Goal: Find specific page/section: Find specific page/section

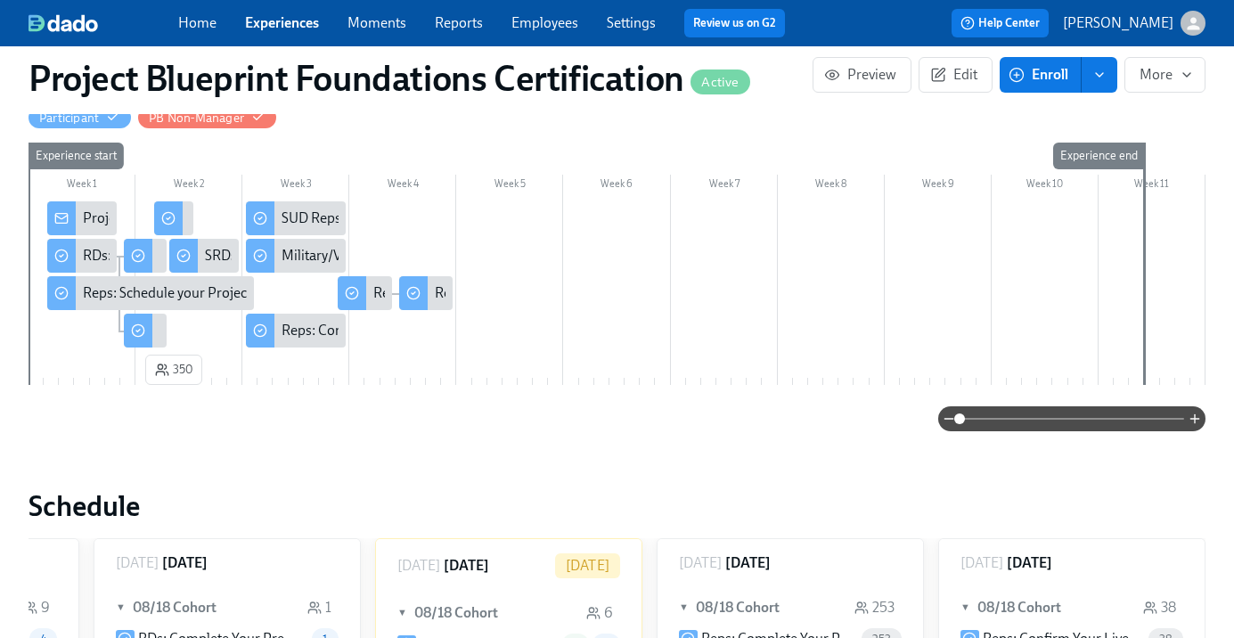
scroll to position [211, 0]
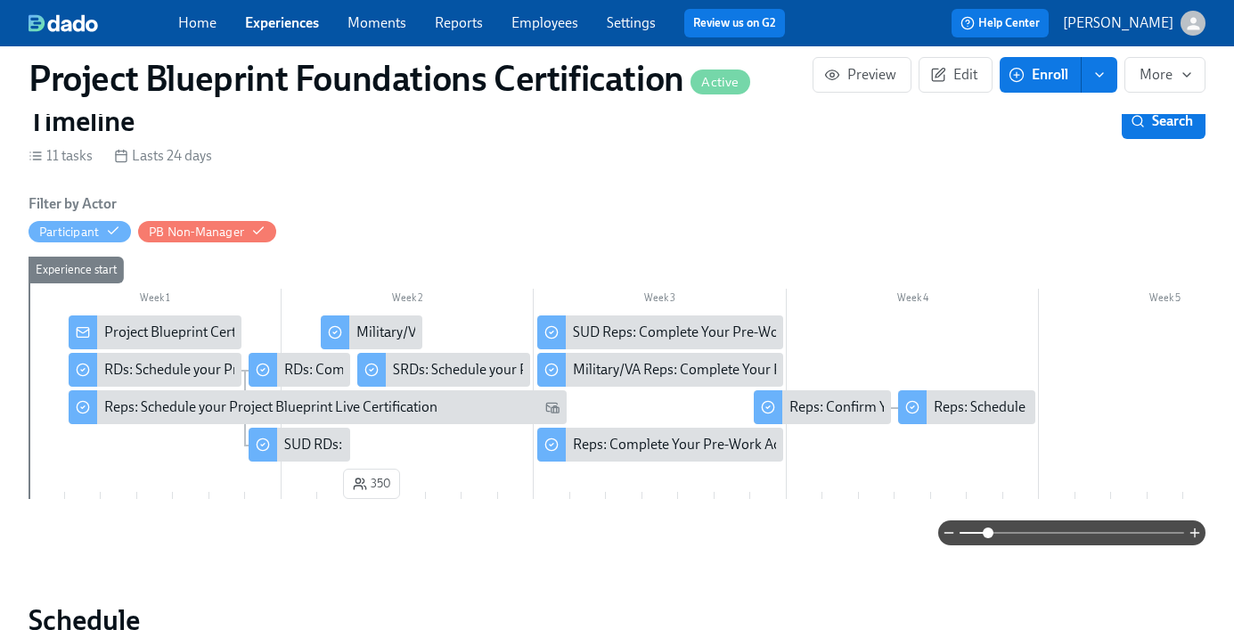
drag, startPoint x: 967, startPoint y: 533, endPoint x: 989, endPoint y: 533, distance: 22.3
click at [989, 533] on span at bounding box center [988, 533] width 11 height 11
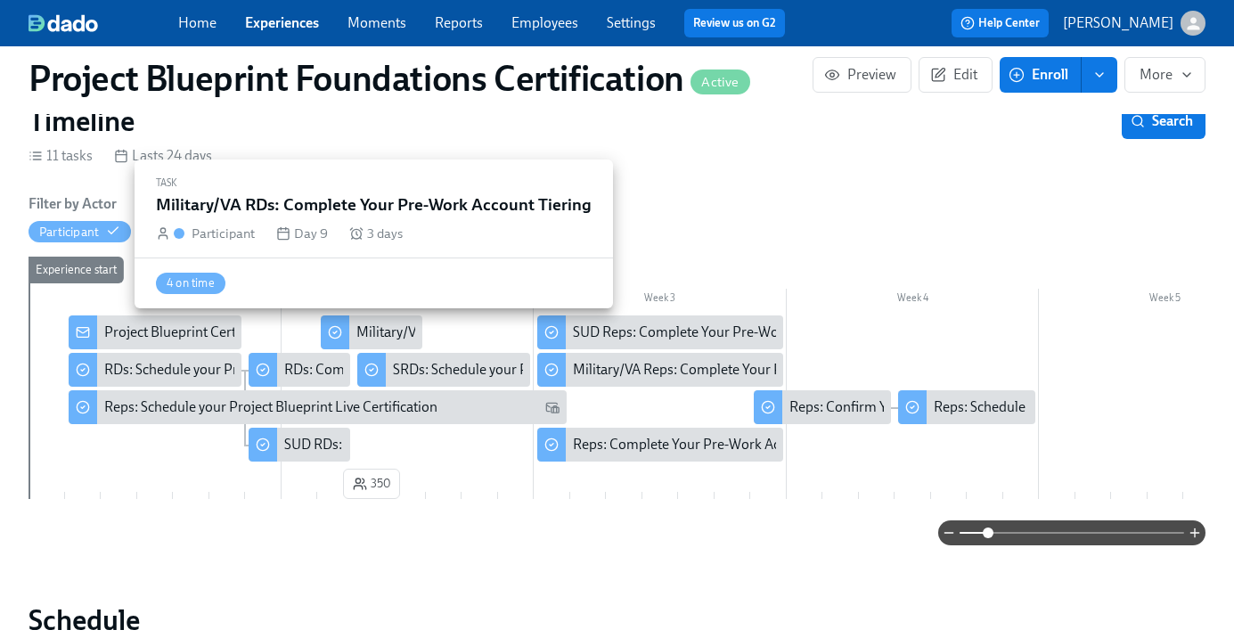
click at [392, 328] on div "Military/VA RDs: Complete Your Pre-Work Account Tiering" at bounding box center [533, 333] width 353 height 20
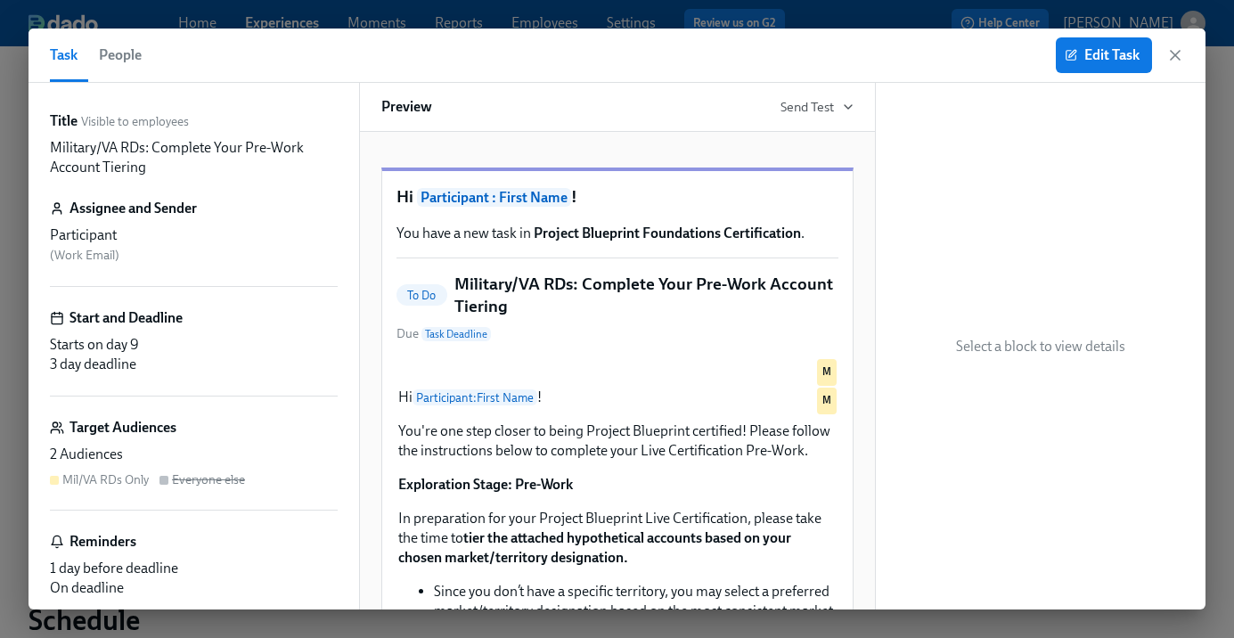
click at [1175, 64] on div "Edit Task" at bounding box center [1120, 55] width 128 height 36
click at [1175, 58] on icon "button" at bounding box center [1176, 55] width 18 height 18
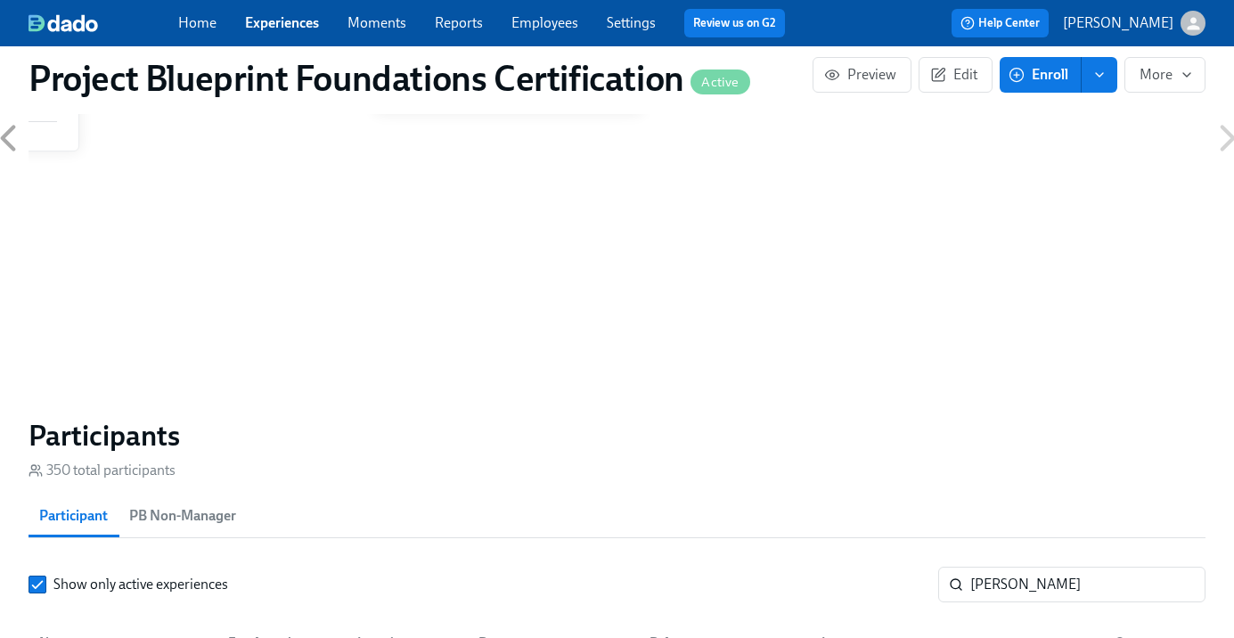
scroll to position [1125, 0]
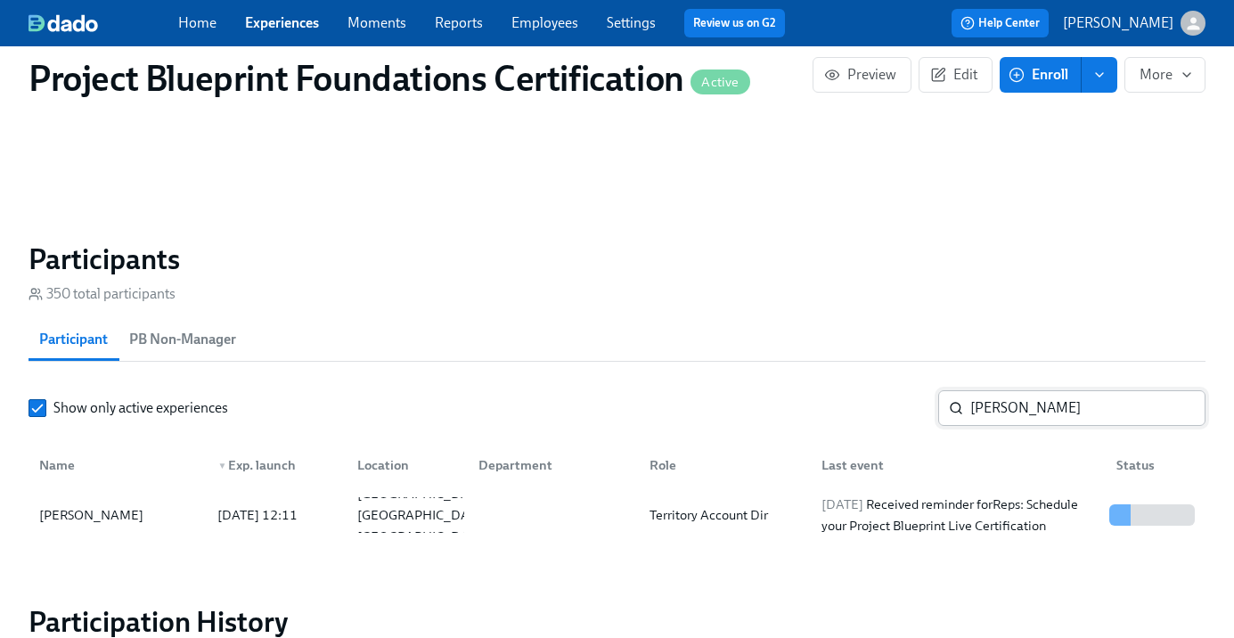
drag, startPoint x: 986, startPoint y: 418, endPoint x: 1006, endPoint y: 416, distance: 20.6
click at [988, 418] on input "[PERSON_NAME]" at bounding box center [1088, 408] width 235 height 36
drag, startPoint x: 1020, startPoint y: 416, endPoint x: 919, endPoint y: 418, distance: 100.7
click at [919, 418] on div "Show only active experiences [PERSON_NAME] ​" at bounding box center [617, 408] width 1177 height 36
click at [126, 518] on div "[PERSON_NAME]" at bounding box center [91, 514] width 119 height 21
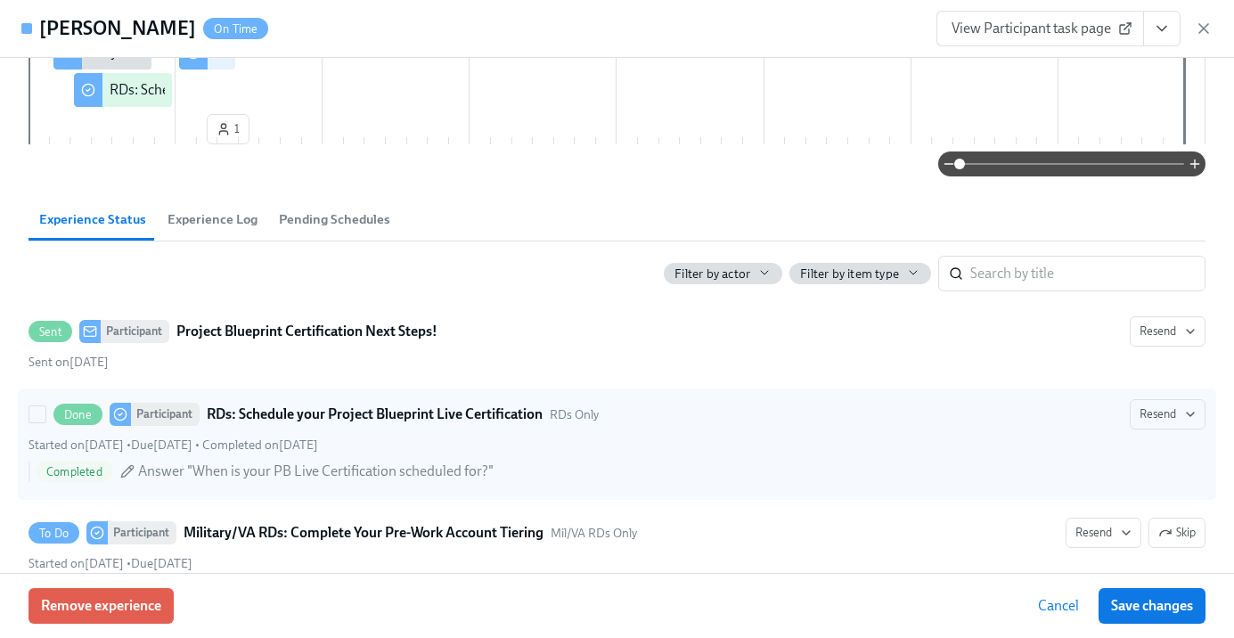
scroll to position [299, 0]
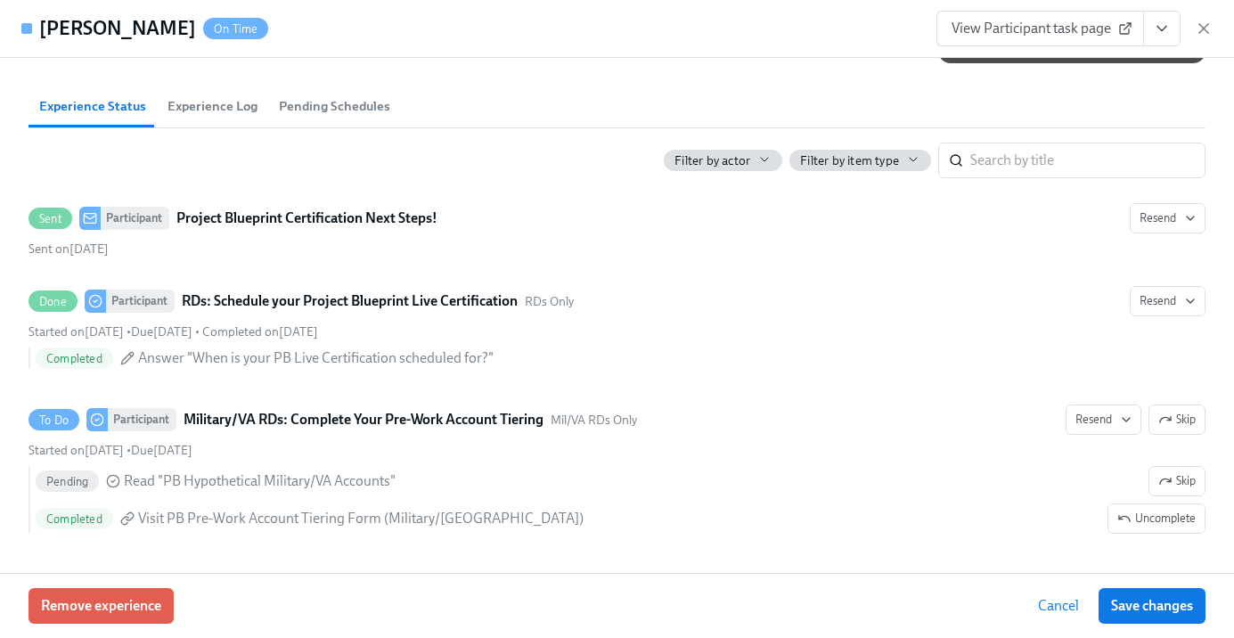
click at [1193, 29] on div "View Participant task page" at bounding box center [1075, 29] width 276 height 36
click at [1210, 24] on icon "button" at bounding box center [1204, 29] width 18 height 18
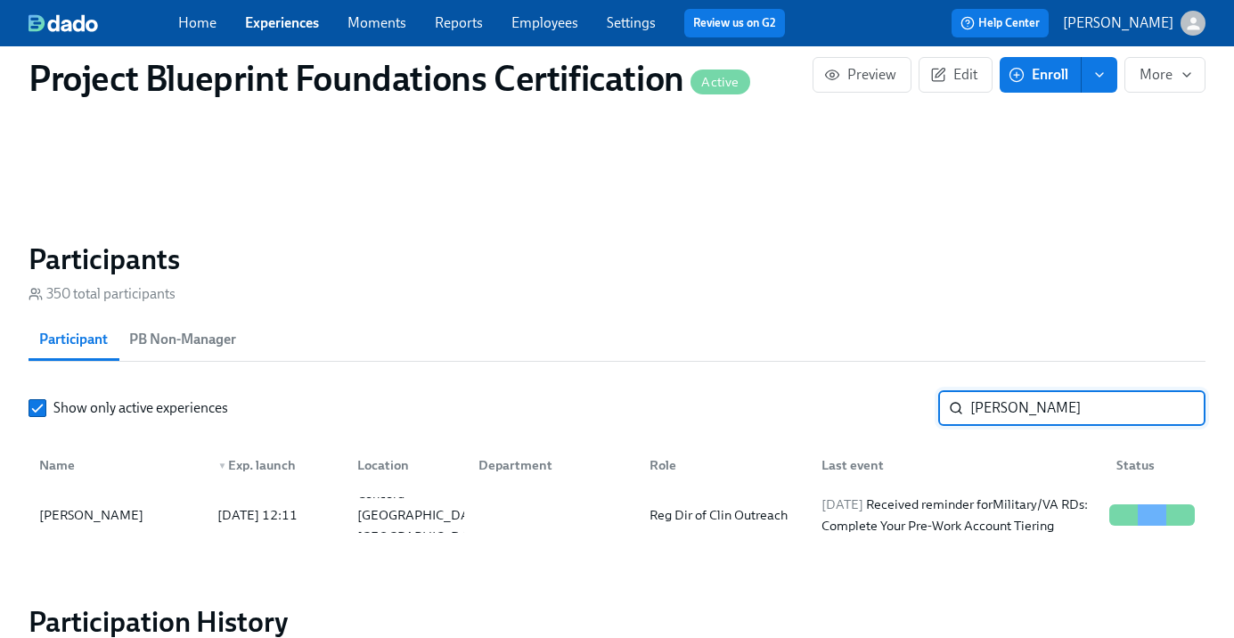
drag, startPoint x: 1031, startPoint y: 414, endPoint x: 888, endPoint y: 404, distance: 143.8
click at [888, 404] on div "Show only active experiences [PERSON_NAME] ​" at bounding box center [617, 408] width 1177 height 36
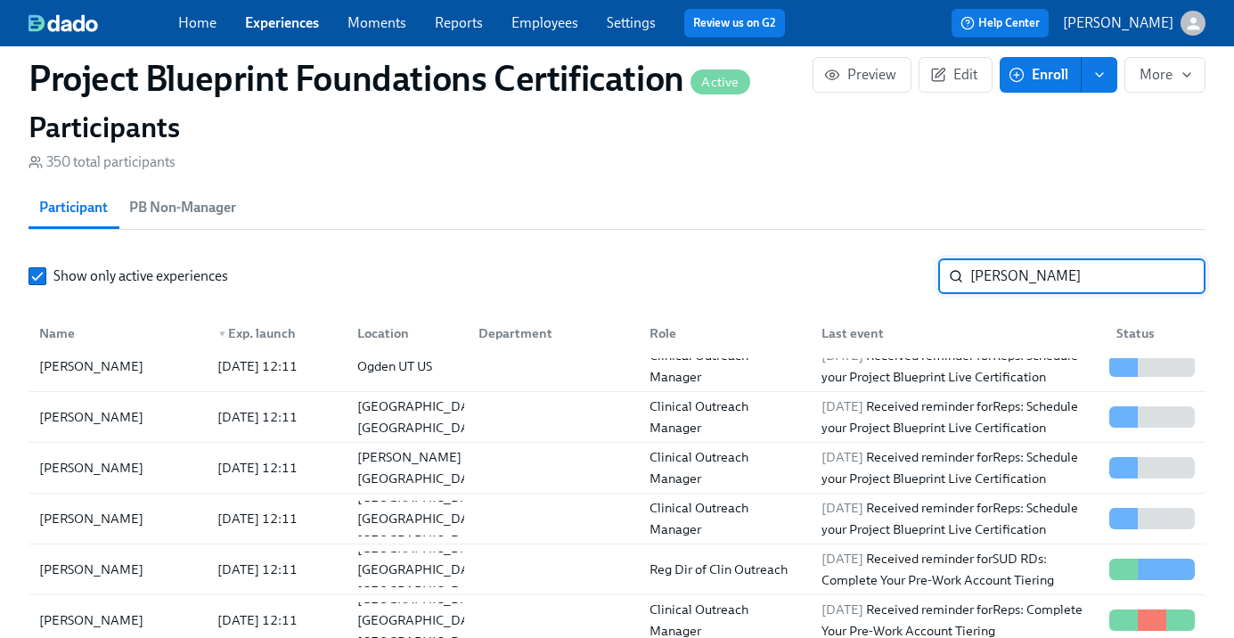
scroll to position [1285, 0]
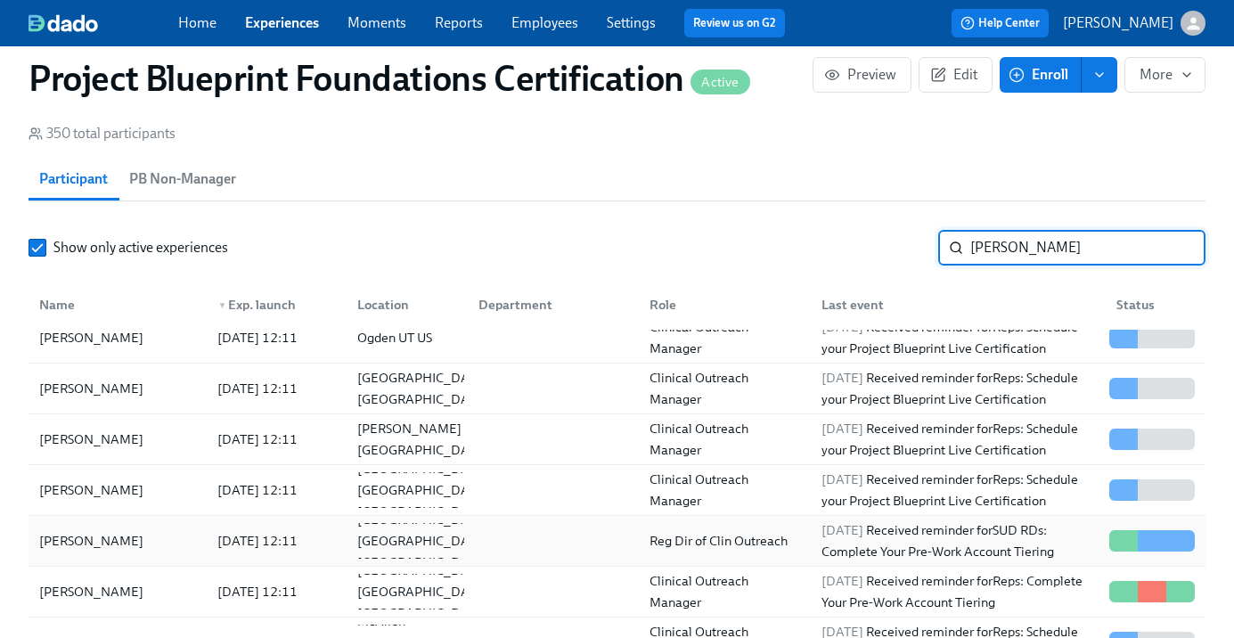
type input "[PERSON_NAME]"
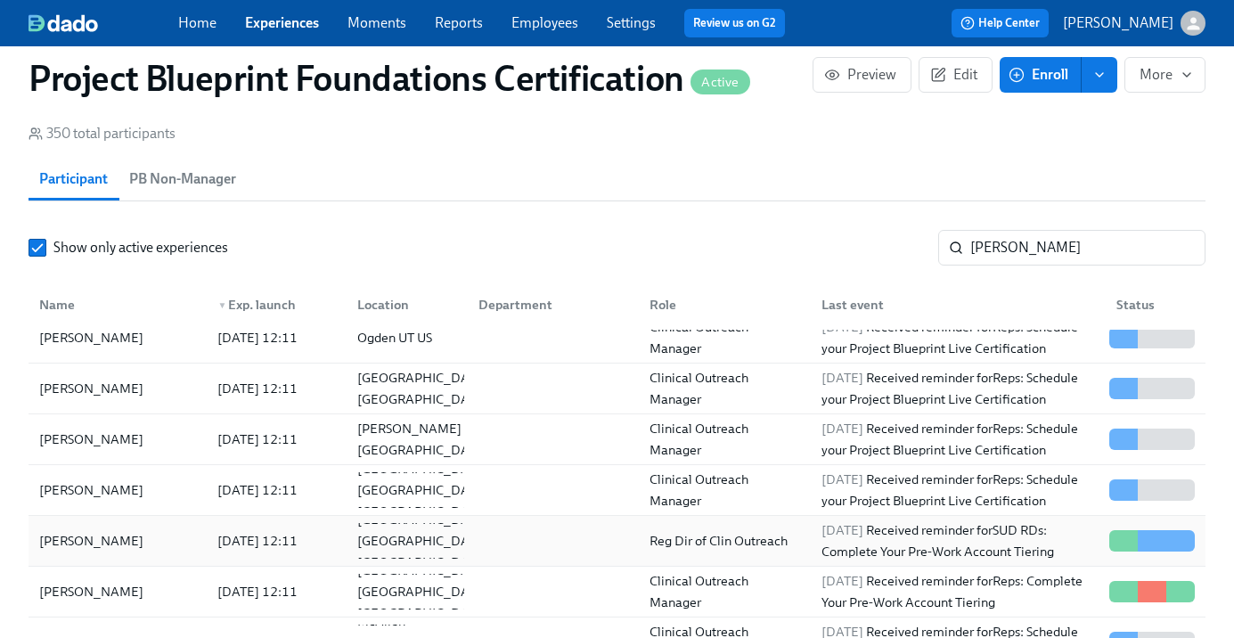
click at [119, 546] on div "[PERSON_NAME]" at bounding box center [117, 541] width 171 height 36
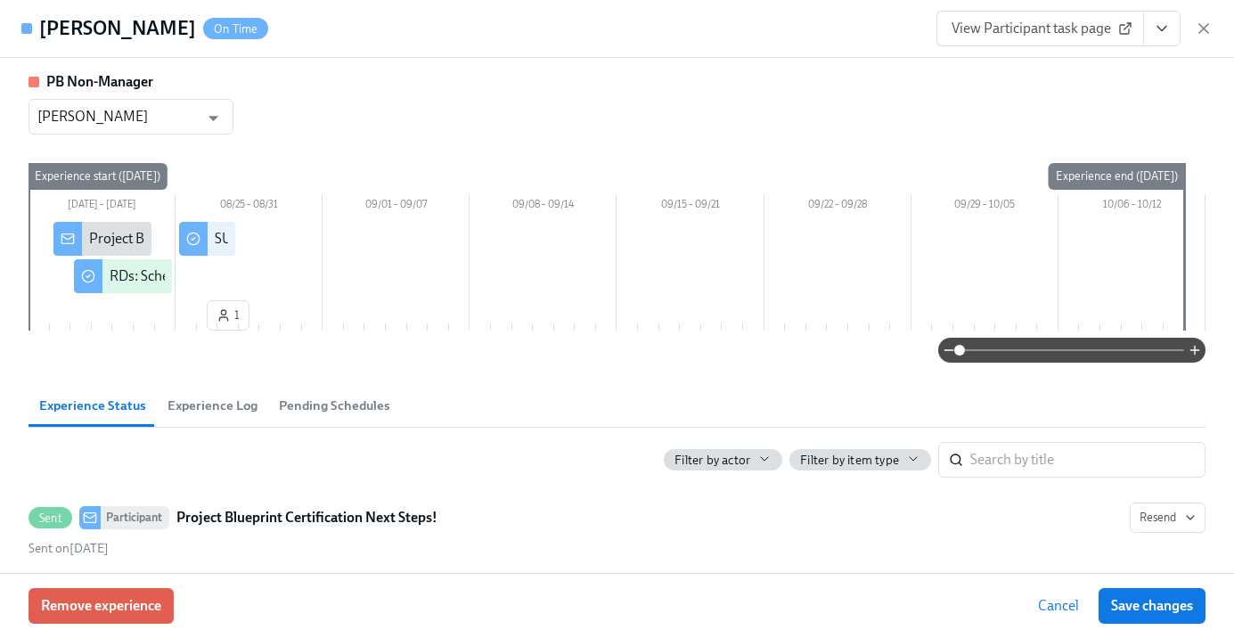
click at [1215, 28] on div "[PERSON_NAME] On Time View Participant task page" at bounding box center [617, 29] width 1234 height 58
click at [1207, 29] on icon "button" at bounding box center [1204, 29] width 18 height 18
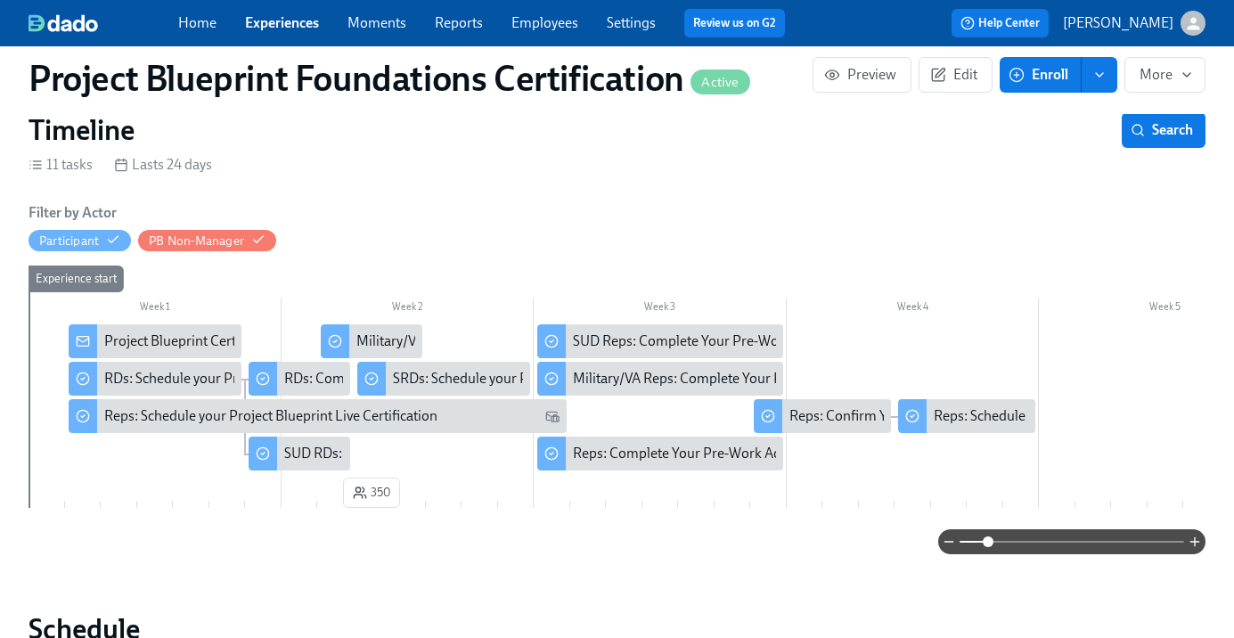
scroll to position [170, 0]
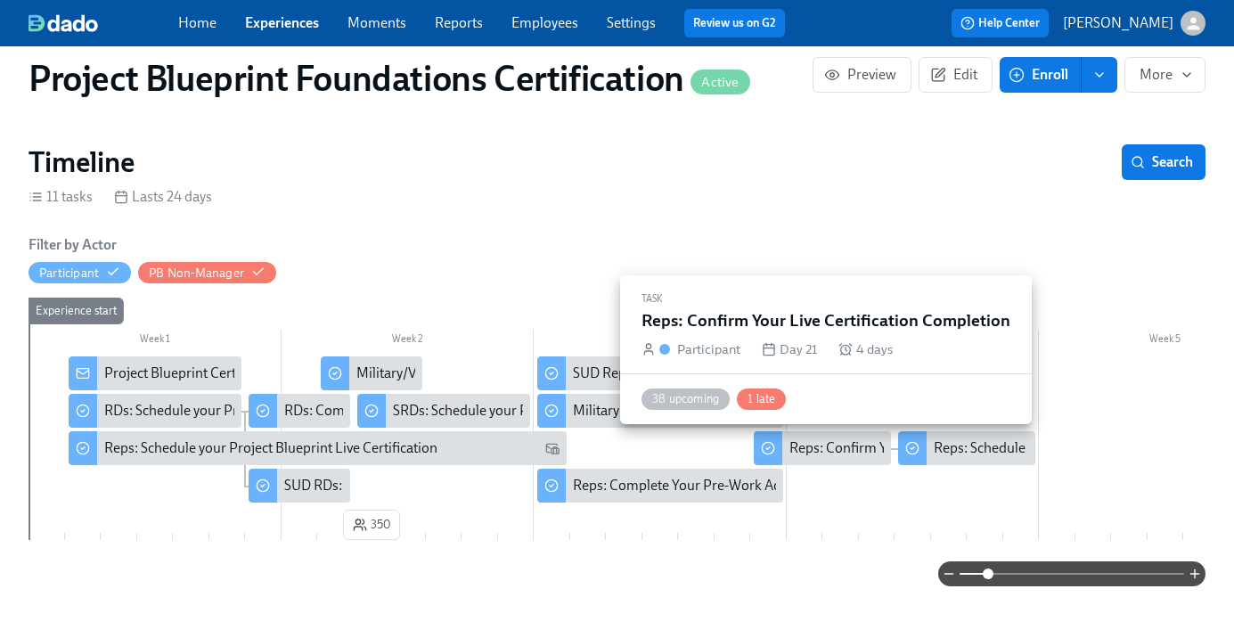
click at [864, 452] on div "Reps: Confirm Your Live Certification Completion" at bounding box center [939, 449] width 299 height 20
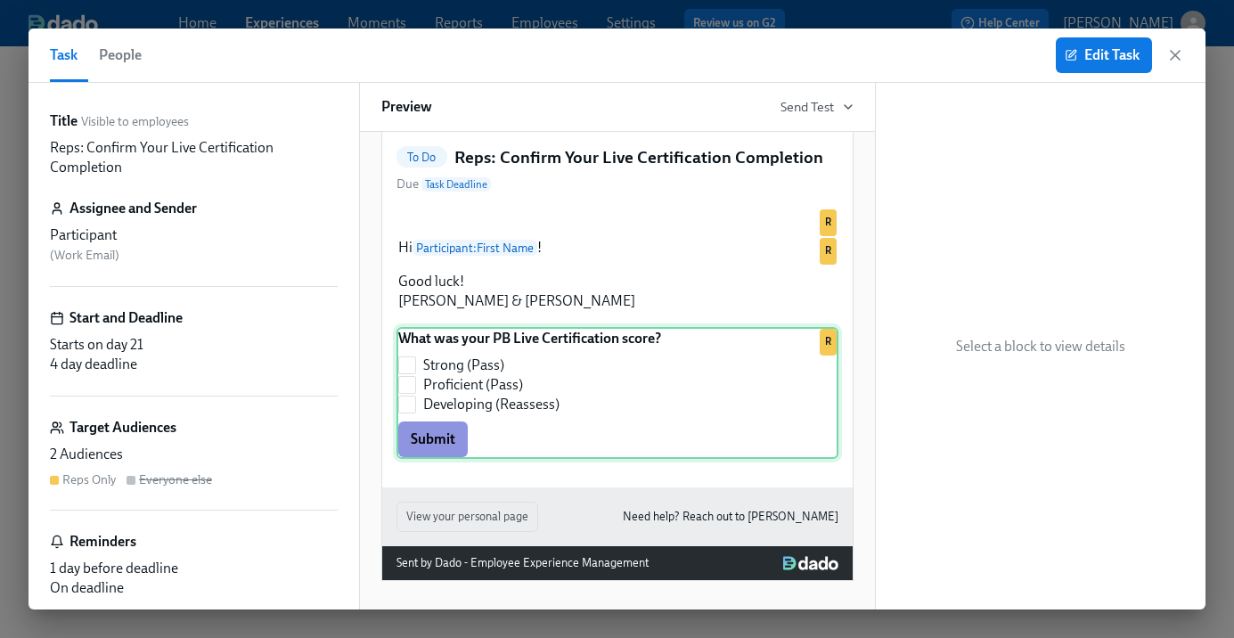
scroll to position [125, 0]
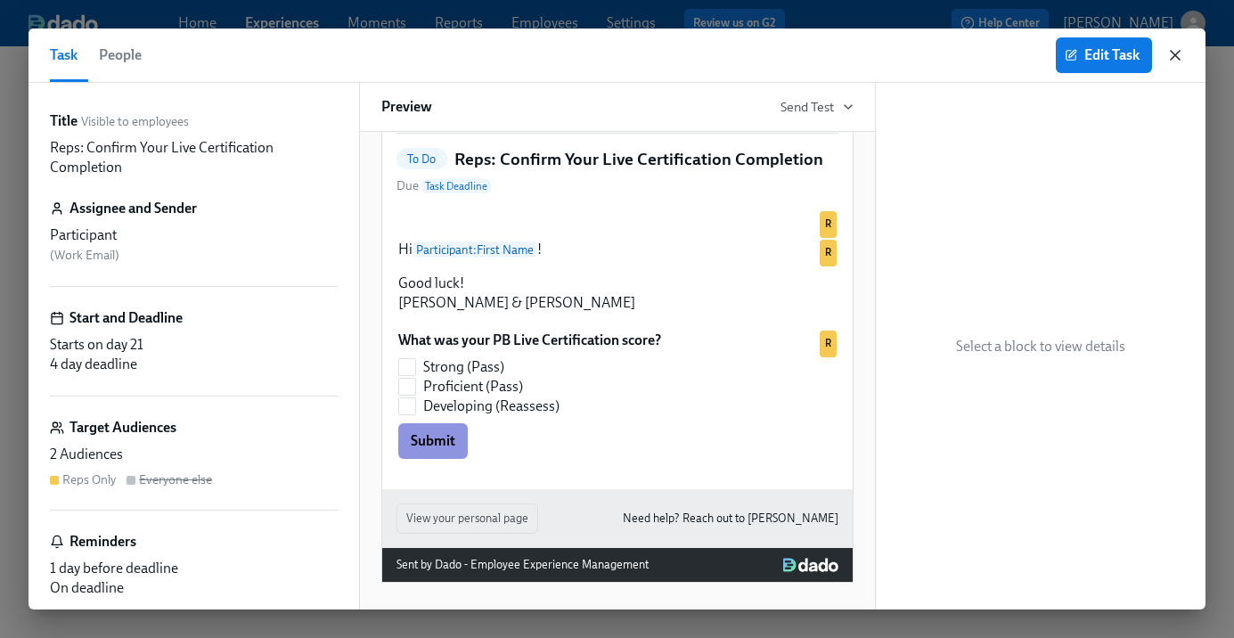
click at [1174, 56] on icon "button" at bounding box center [1175, 55] width 9 height 9
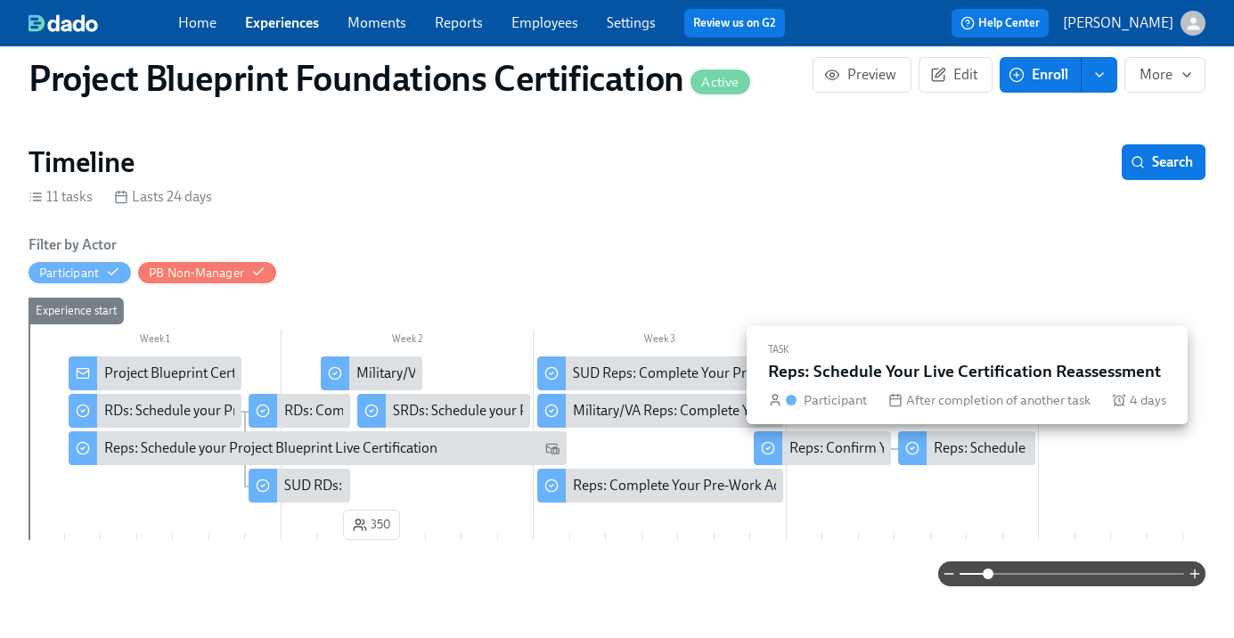
click at [992, 453] on div "Reps: Schedule Your Live Certification Reassessment" at bounding box center [1093, 449] width 318 height 20
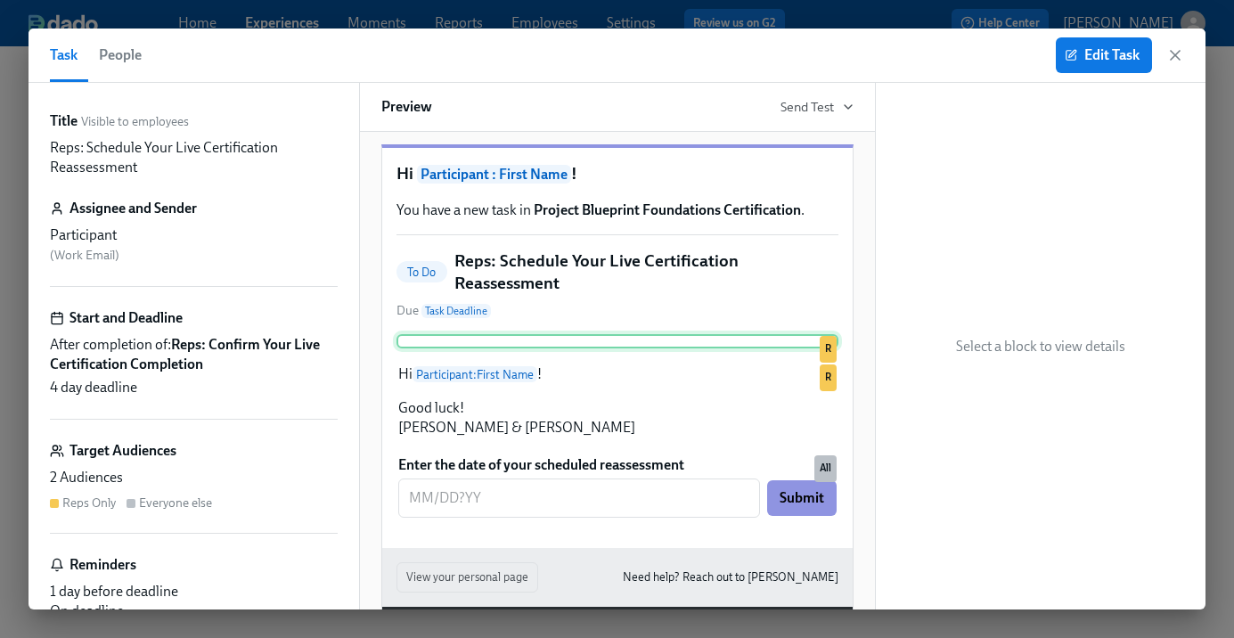
scroll to position [203, 0]
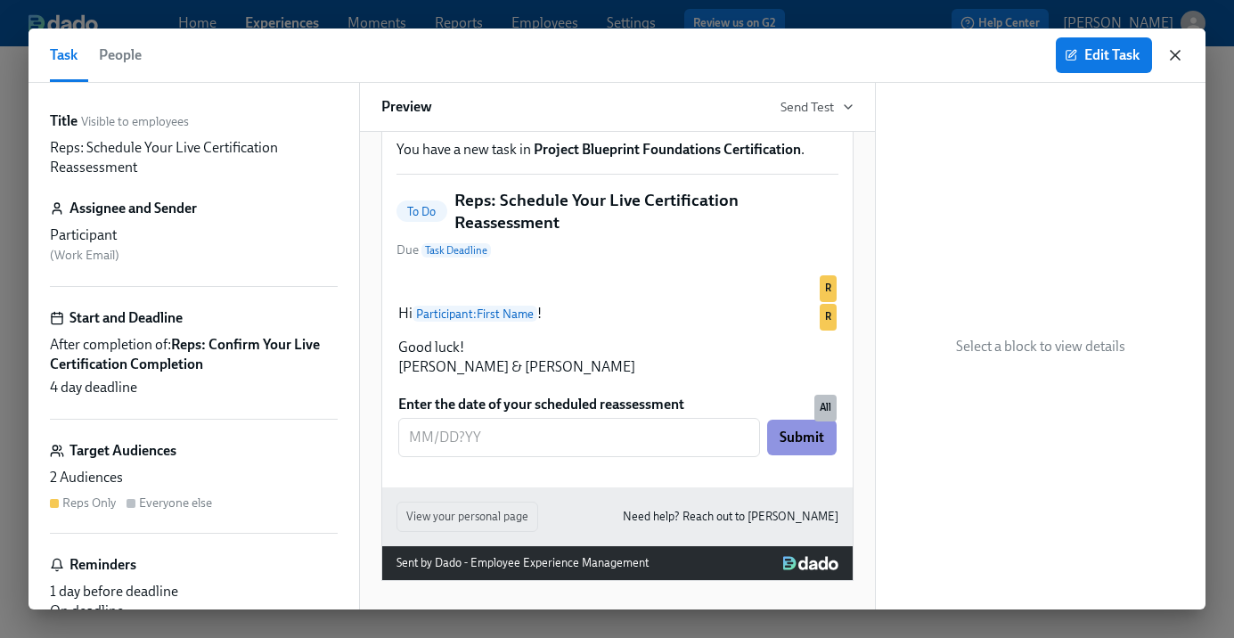
click at [1179, 56] on icon "button" at bounding box center [1176, 55] width 18 height 18
